Goal: Information Seeking & Learning: Learn about a topic

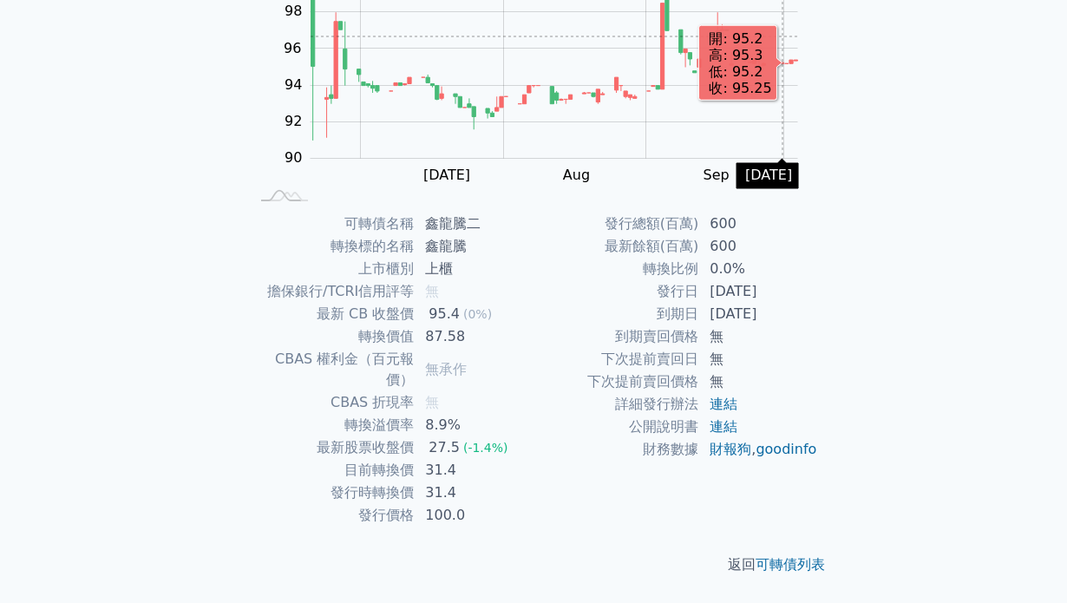
scroll to position [223, 0]
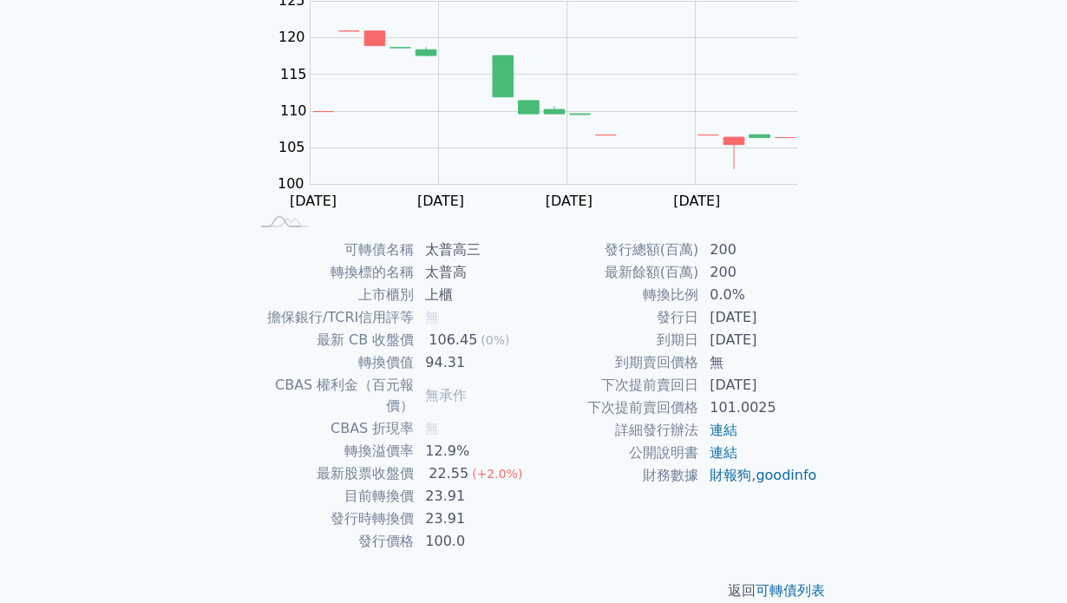
scroll to position [198, 0]
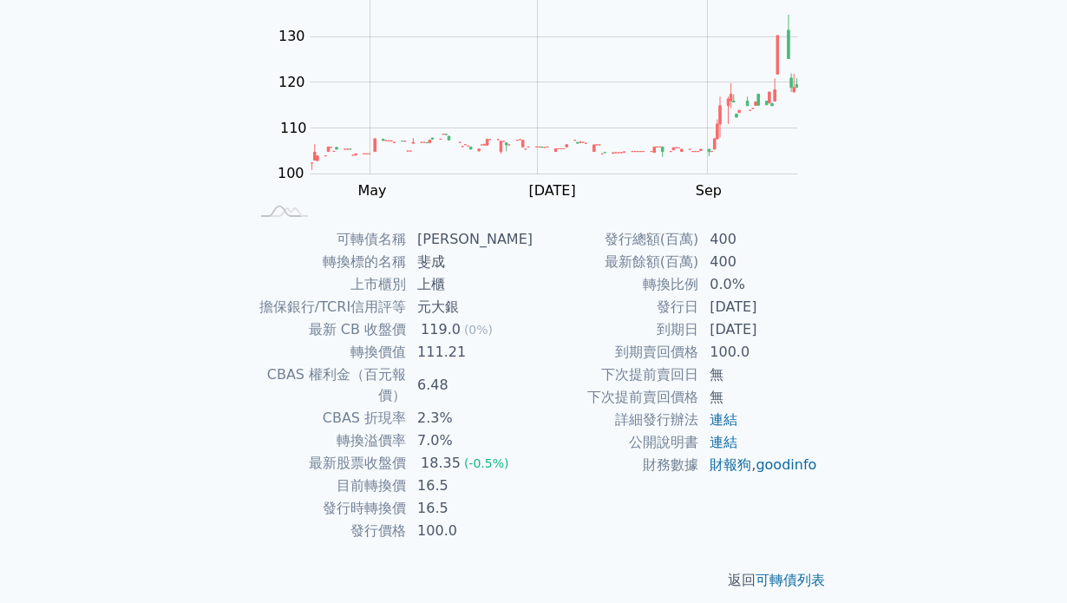
scroll to position [206, 0]
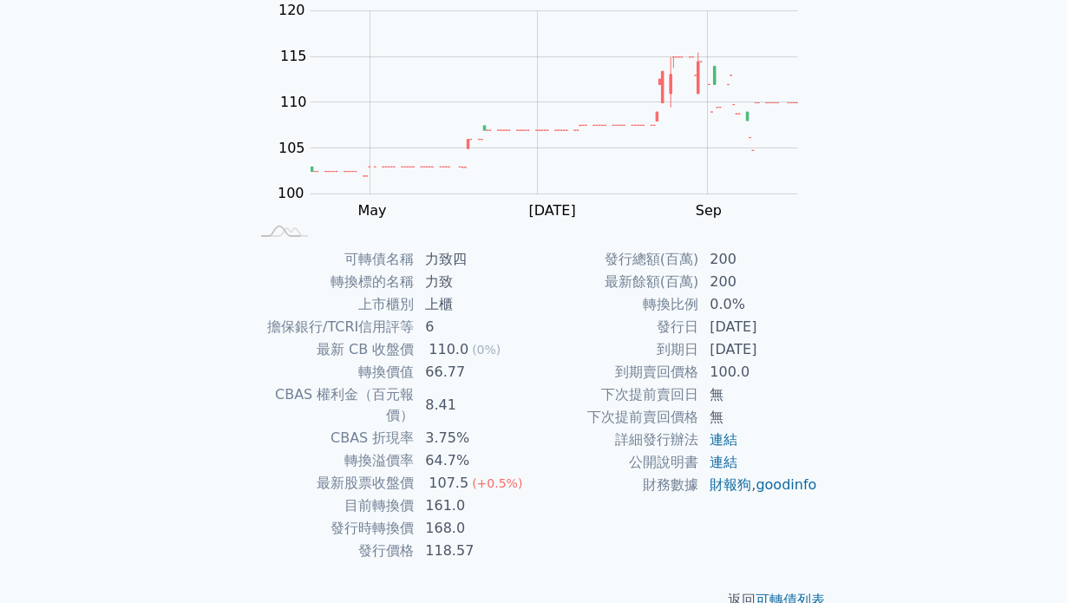
scroll to position [182, 0]
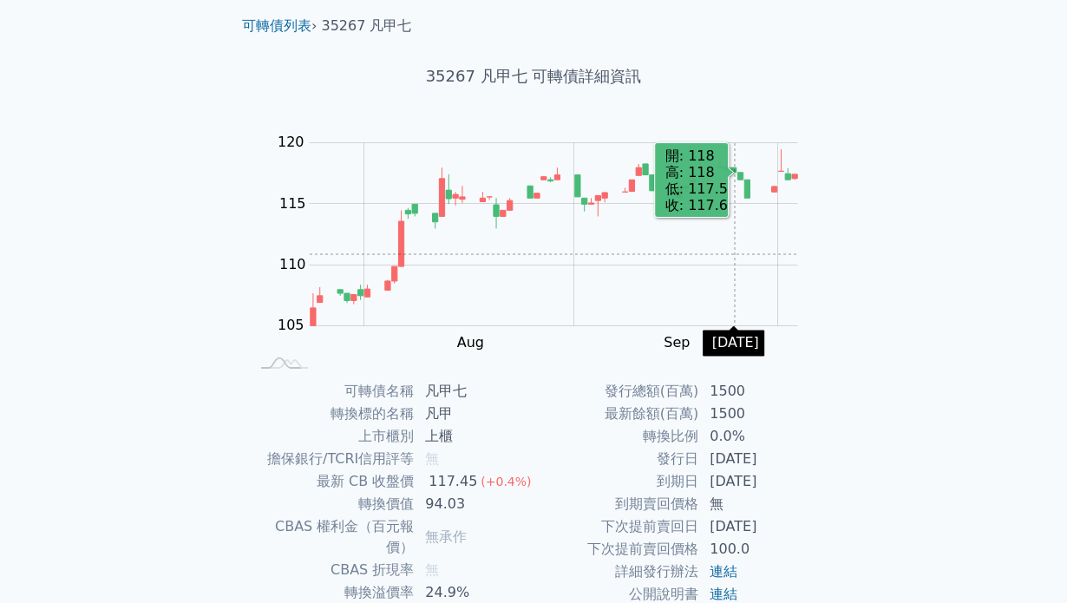
scroll to position [64, 0]
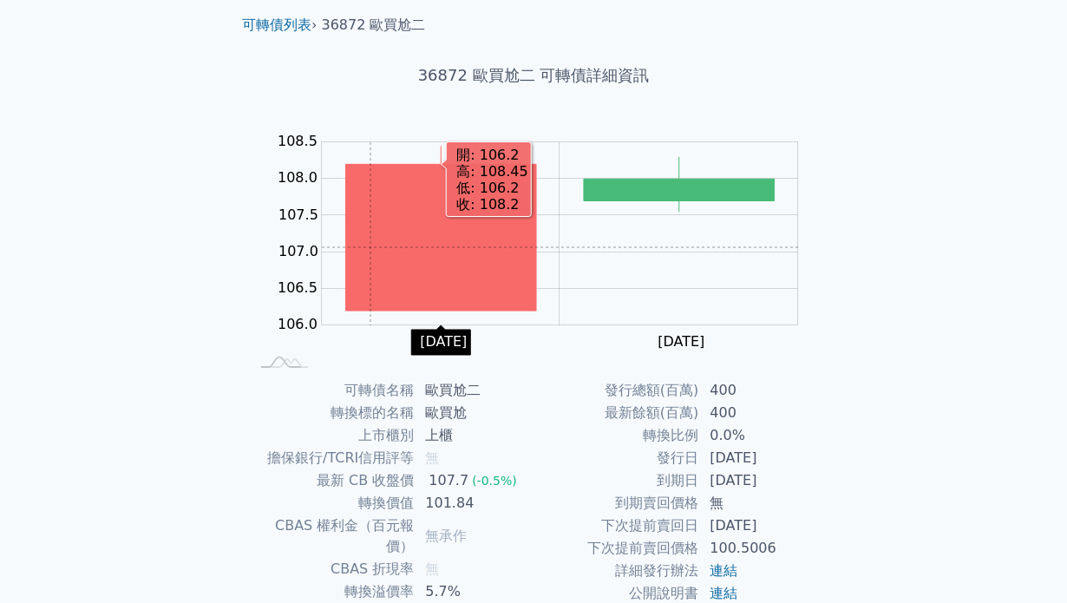
scroll to position [56, 0]
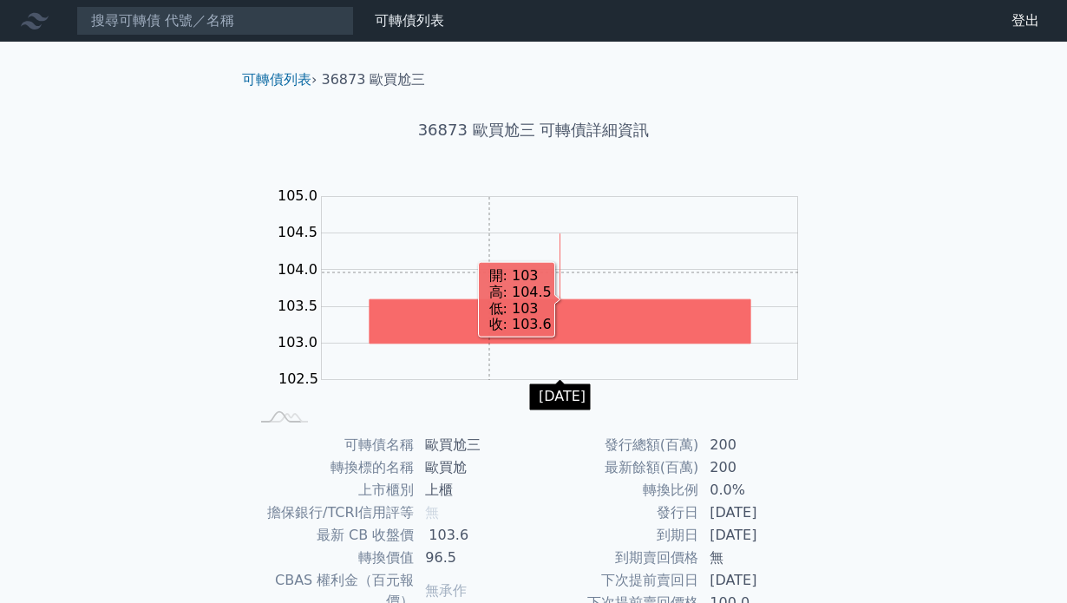
scroll to position [102, 0]
